Goal: Transaction & Acquisition: Purchase product/service

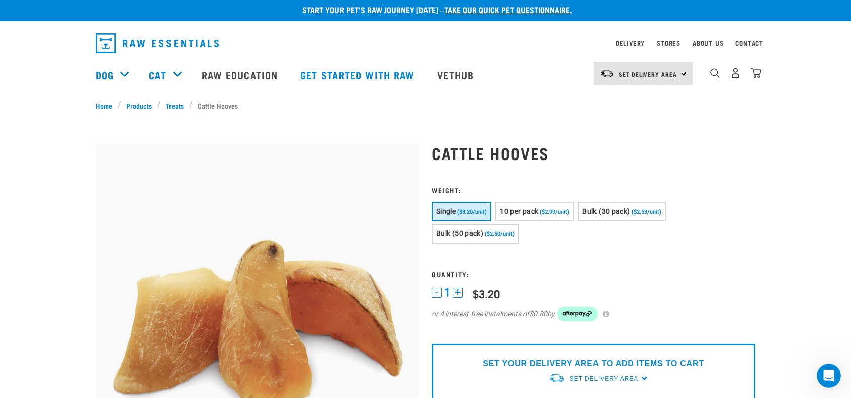
scroll to position [4, 0]
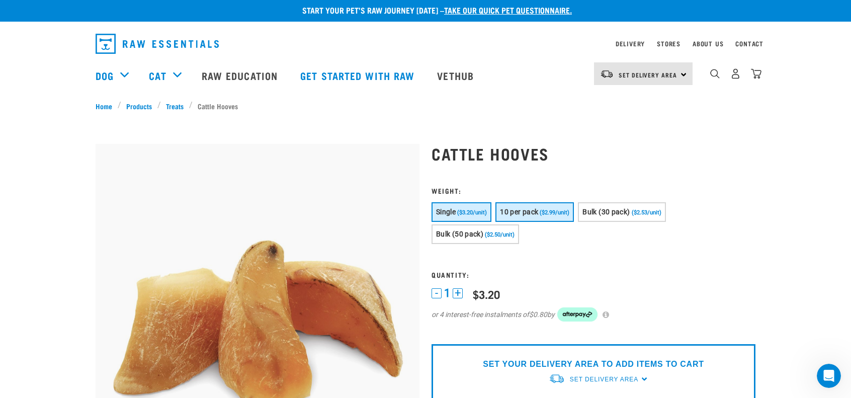
click at [555, 208] on button "10 per pack ($2.99/unit)" at bounding box center [535, 212] width 78 height 20
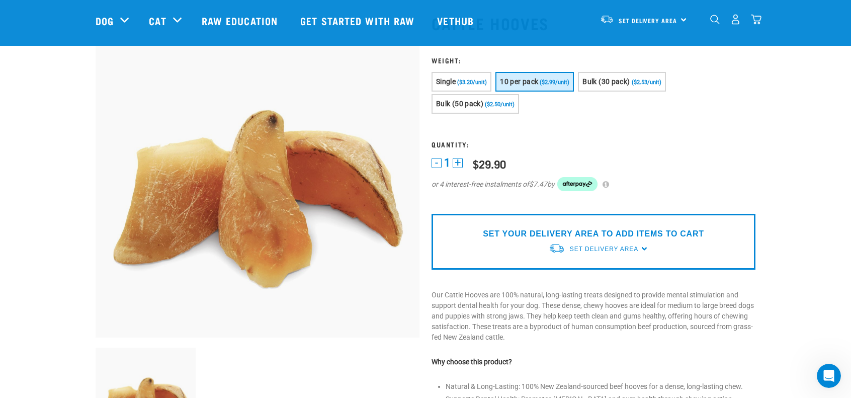
scroll to position [61, 0]
click at [643, 248] on div "SET YOUR DELIVERY AREA TO ADD ITEMS TO CART Set Delivery Area North Island Sout…" at bounding box center [594, 241] width 324 height 56
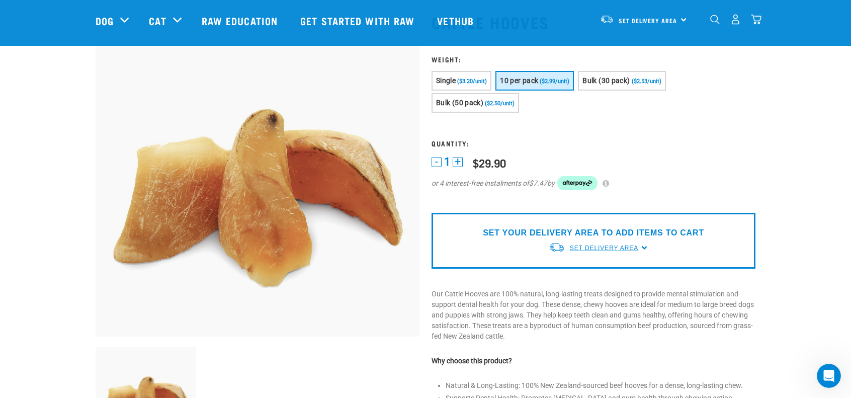
click at [629, 247] on span "Set Delivery Area" at bounding box center [604, 247] width 68 height 7
click at [590, 267] on link "[GEOGRAPHIC_DATA]" at bounding box center [599, 271] width 100 height 17
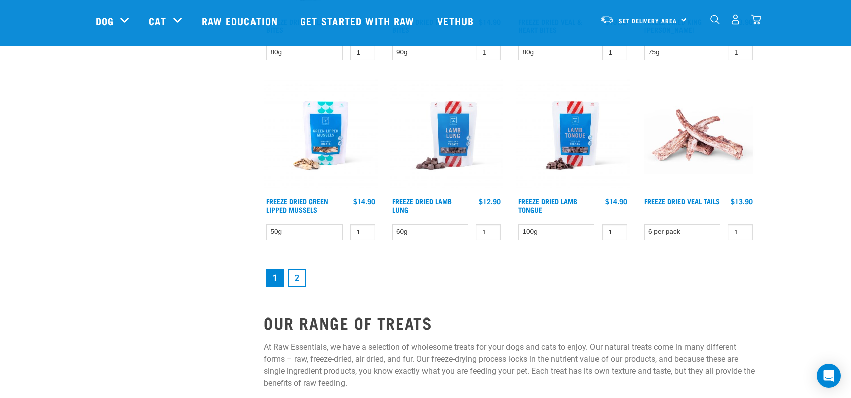
scroll to position [1333, 0]
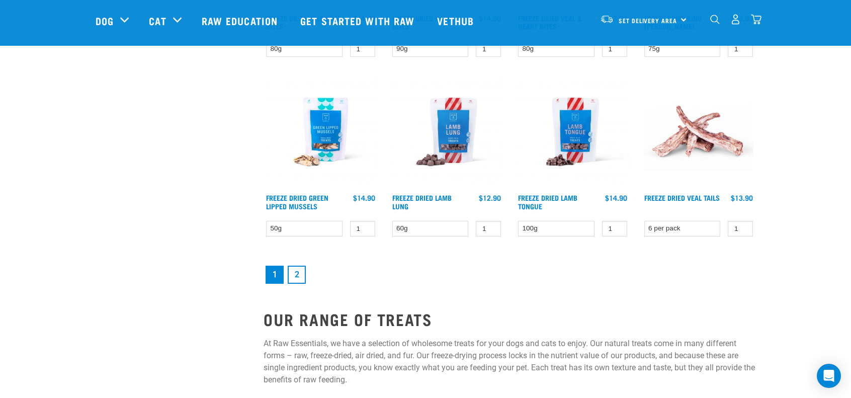
click at [295, 273] on link "2" at bounding box center [297, 275] width 18 height 18
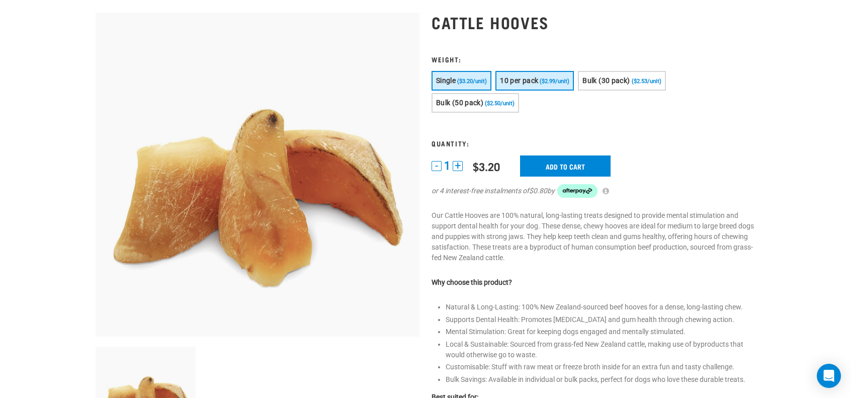
click at [548, 81] on span "($2.99/unit)" at bounding box center [555, 81] width 30 height 7
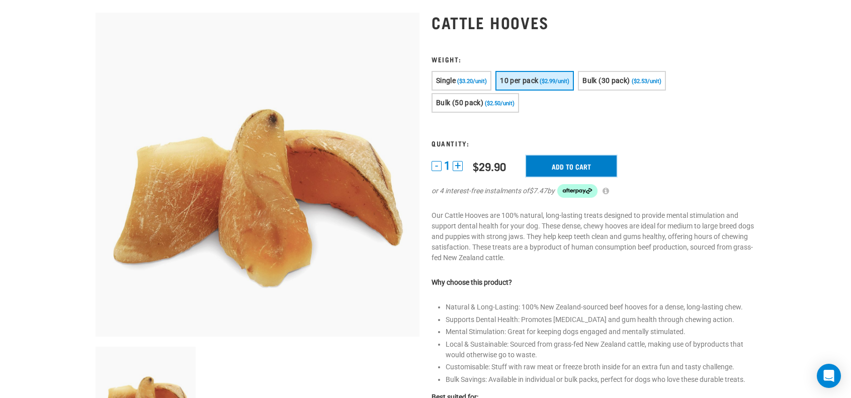
click at [566, 167] on input "Add to cart" at bounding box center [571, 165] width 91 height 21
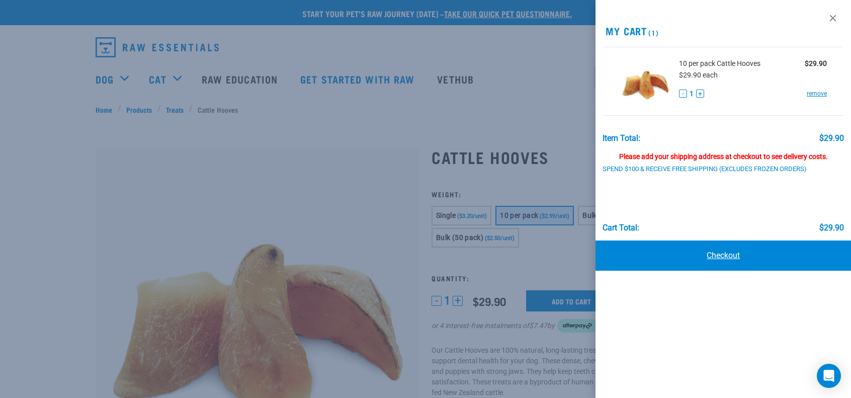
click at [726, 261] on link "Checkout" at bounding box center [724, 255] width 256 height 30
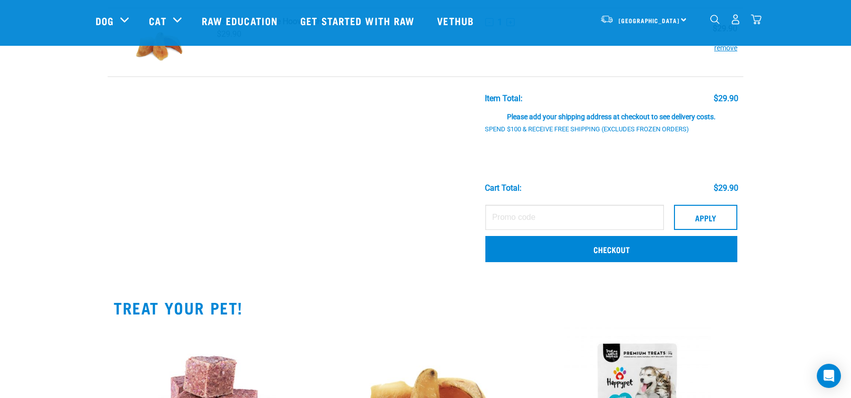
scroll to position [78, 0]
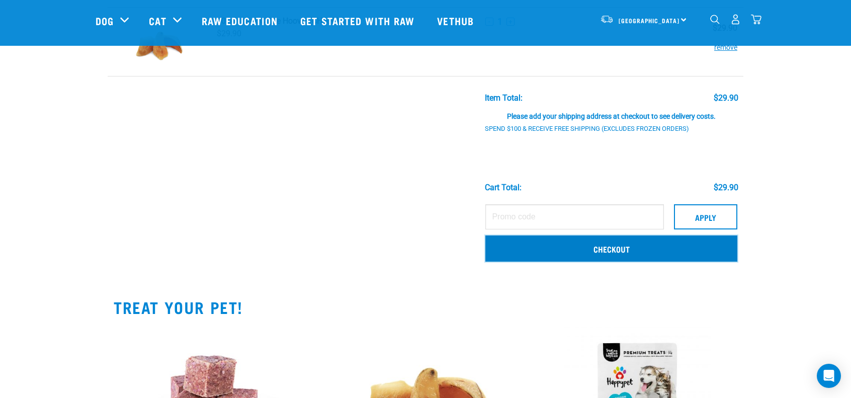
click at [547, 251] on link "Checkout" at bounding box center [611, 248] width 252 height 26
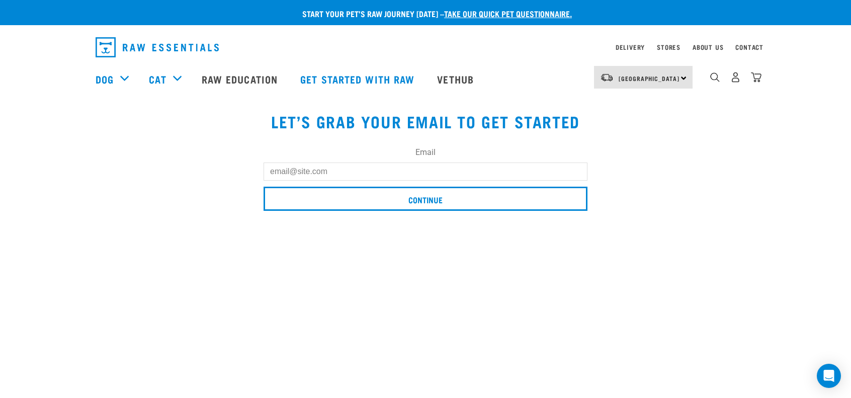
click at [407, 172] on input "Email" at bounding box center [426, 171] width 324 height 18
type input "janina.stenbo@gmail.com"
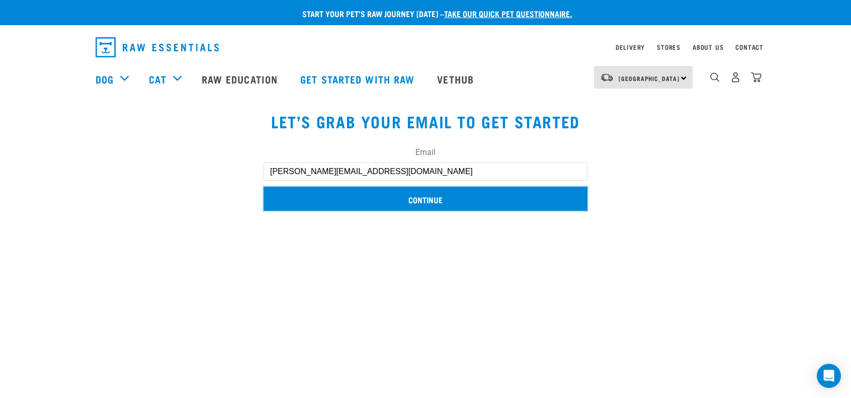
click at [418, 201] on input "Continue" at bounding box center [426, 199] width 324 height 24
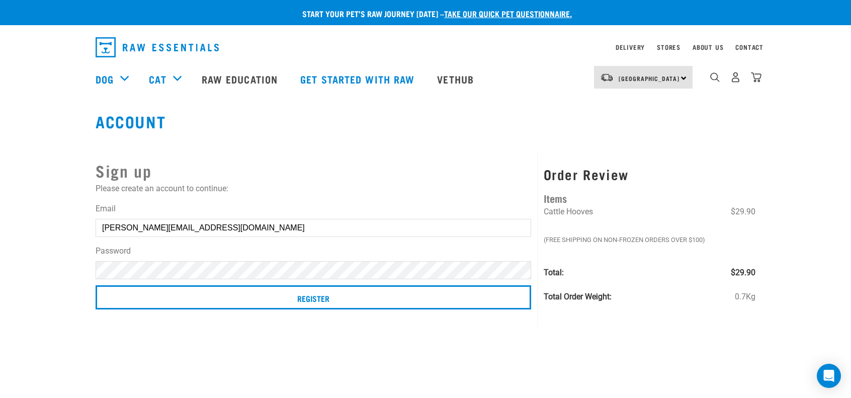
click at [98, 244] on form "Email [PERSON_NAME][EMAIL_ADDRESS][DOMAIN_NAME] Password Register" at bounding box center [314, 258] width 436 height 111
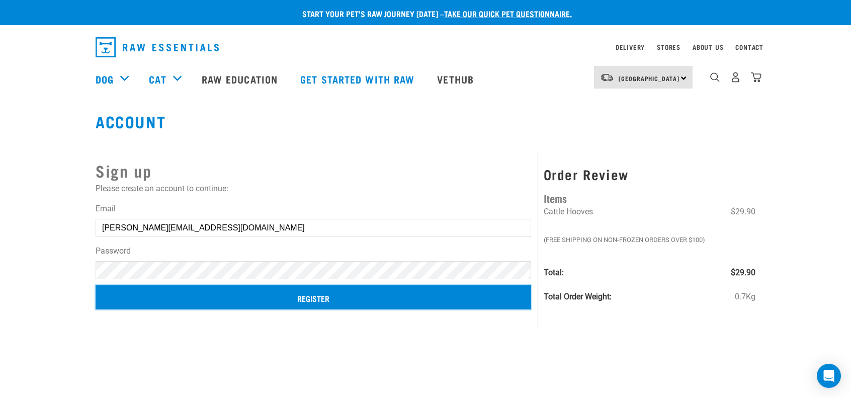
click at [338, 302] on input "Register" at bounding box center [314, 297] width 436 height 24
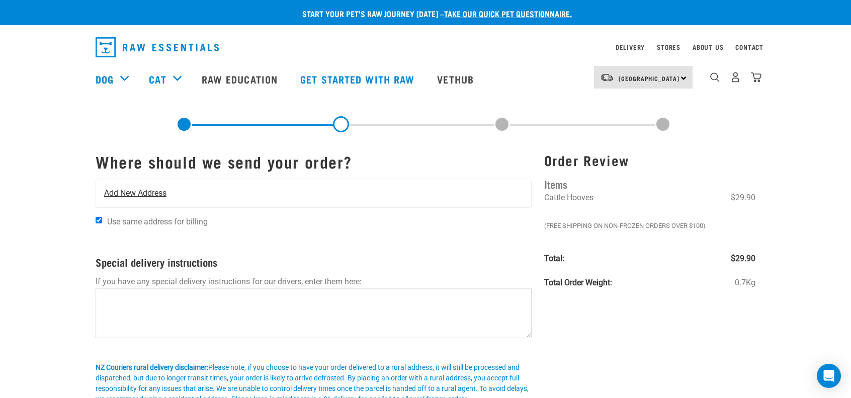
click at [154, 194] on span "Add New Address" at bounding box center [135, 193] width 62 height 12
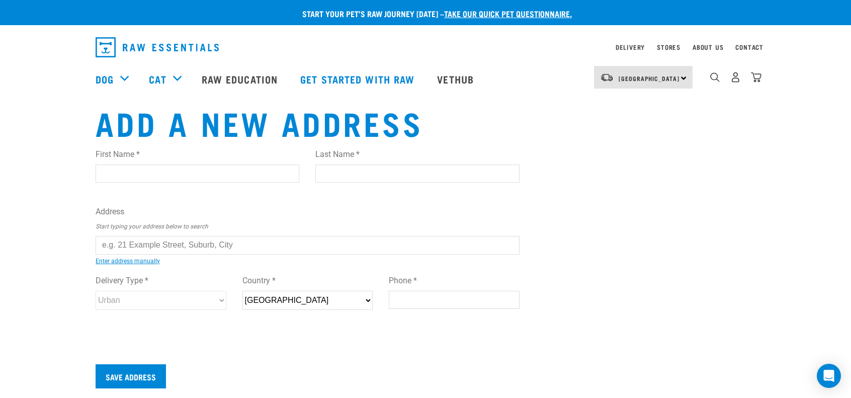
click at [132, 177] on input "First Name *" at bounding box center [198, 174] width 204 height 18
type input "Janina"
type input "Stenbo"
type input "205 Miromiro Road, Normandale, Lower Hutt 5010, No"
type input "Lower Hutt"
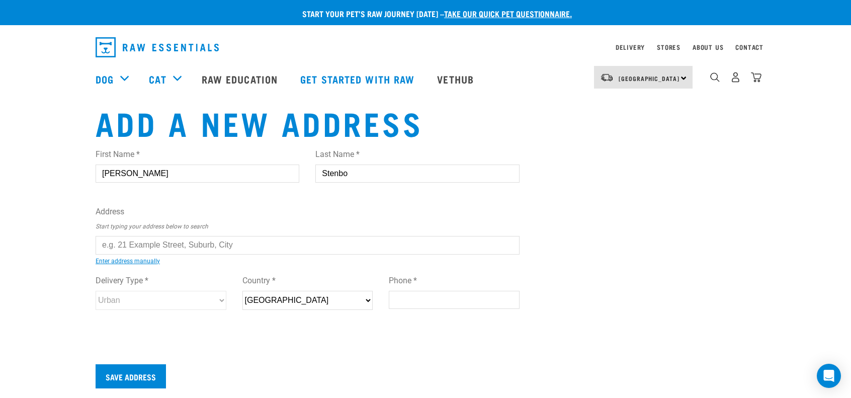
type input "5010"
type input "021712792"
click at [137, 247] on input "text" at bounding box center [308, 245] width 424 height 18
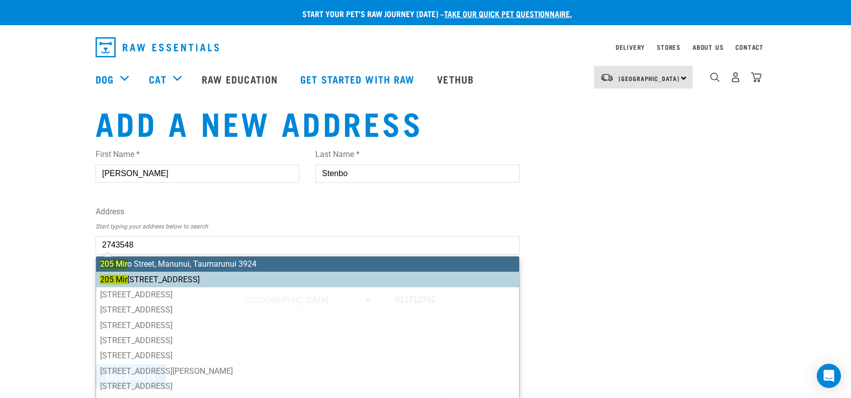
click at [165, 284] on div "First Name * Janina Last Name * Stenbo Address Start typing your address below …" at bounding box center [308, 238] width 424 height 197
type input "205 Miromiro Road, Normandale, Lower Hutt 5010"
type input "205 Miromiro Road"
type input "Normandale"
type input "[GEOGRAPHIC_DATA]"
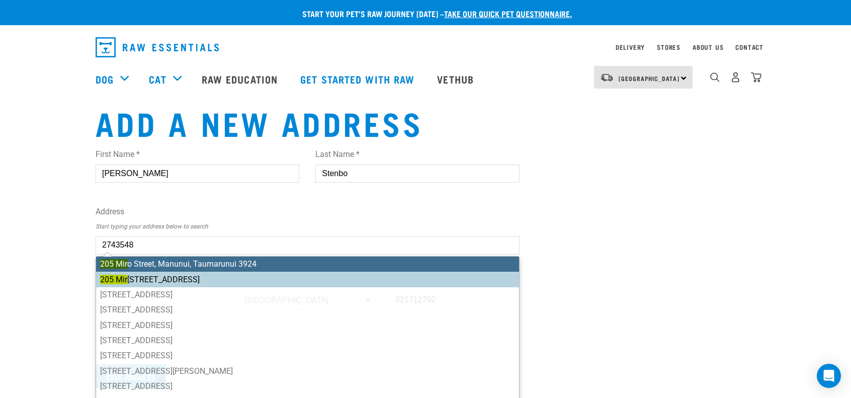
select select "WGN"
select select "Urban"
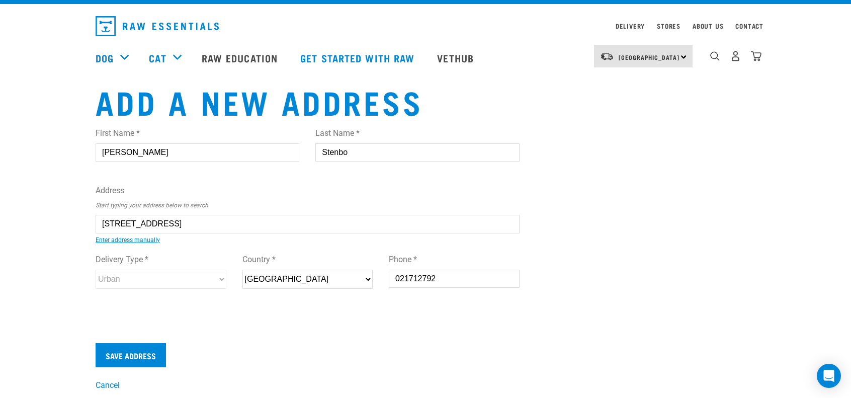
scroll to position [23, 0]
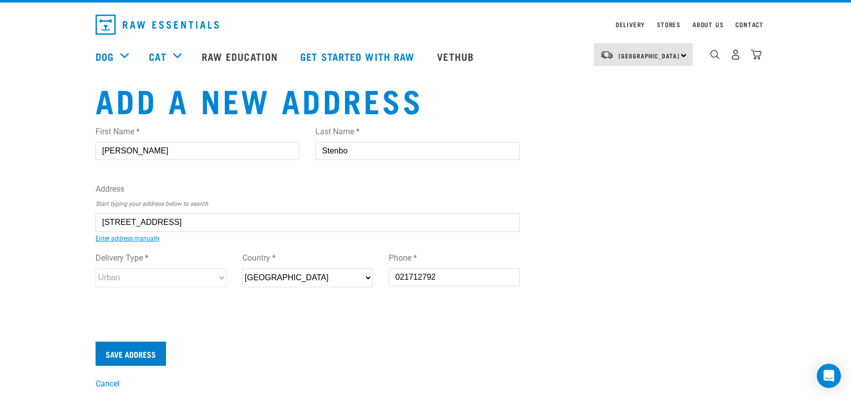
type input "205 Miromiro Road, Normandale, Lower Hutt 5010"
click at [137, 352] on input "Save Address" at bounding box center [131, 354] width 70 height 24
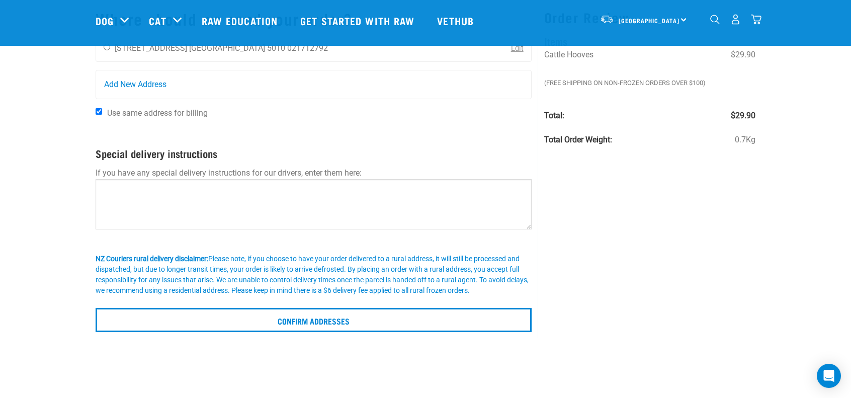
scroll to position [69, 0]
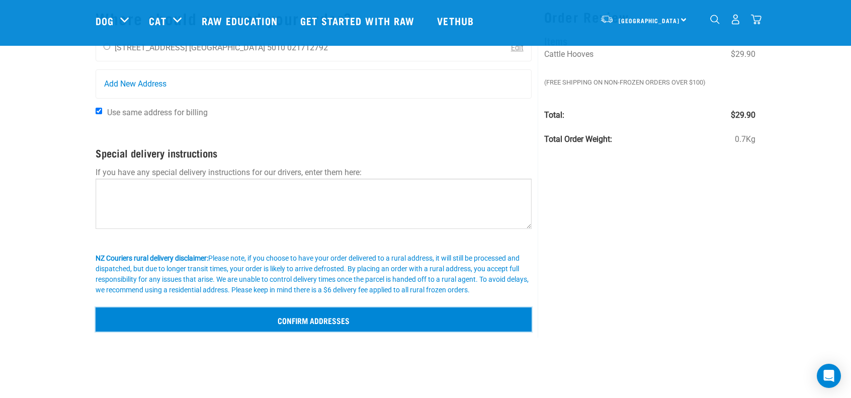
click at [320, 321] on input "Confirm addresses" at bounding box center [314, 319] width 436 height 24
